Goal: Use online tool/utility: Utilize a website feature to perform a specific function

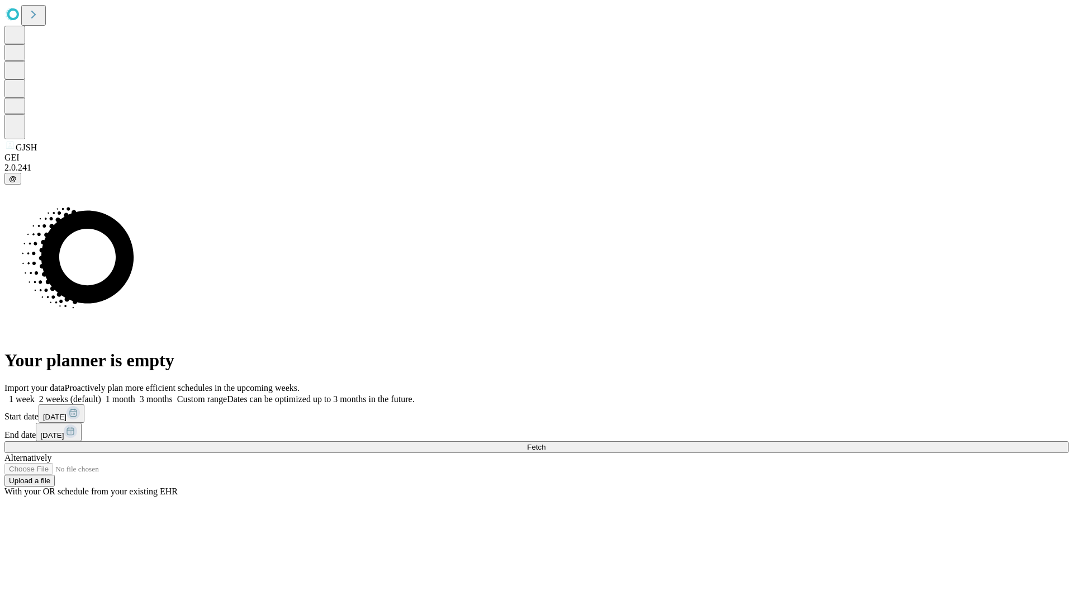
click at [545, 443] on span "Fetch" at bounding box center [536, 447] width 18 height 8
